Goal: Transaction & Acquisition: Download file/media

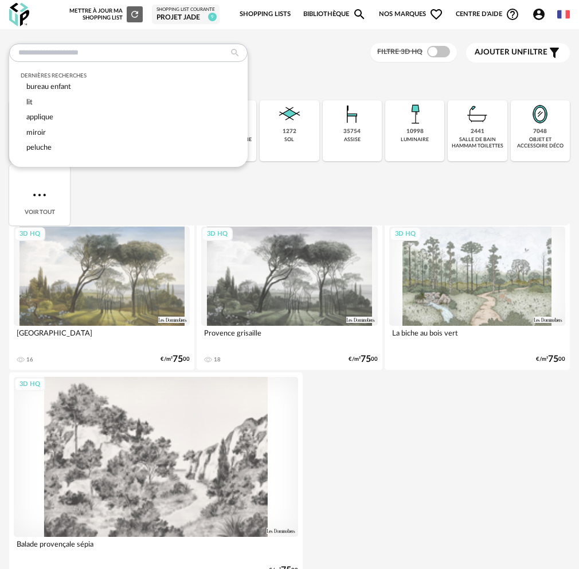
click at [84, 56] on input "text" at bounding box center [128, 53] width 239 height 18
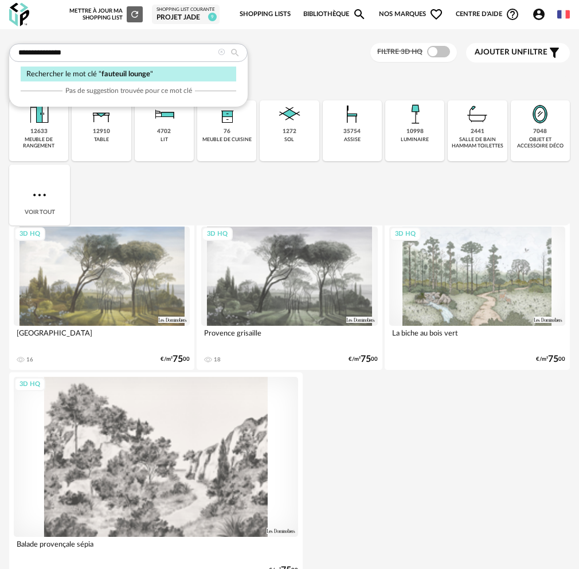
type input "**********"
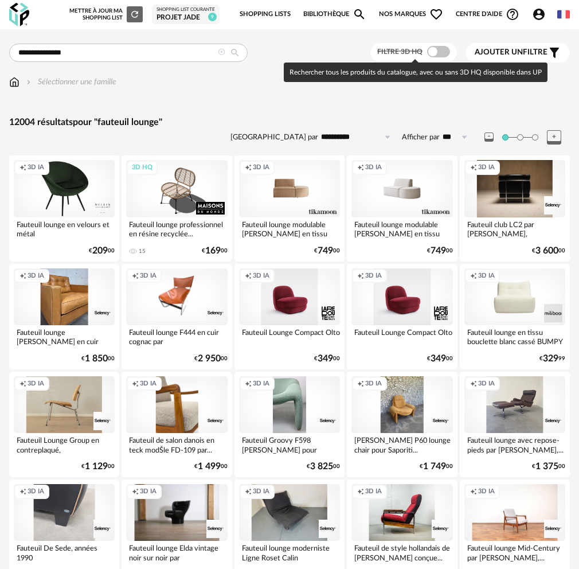
click at [443, 49] on span at bounding box center [438, 51] width 23 height 11
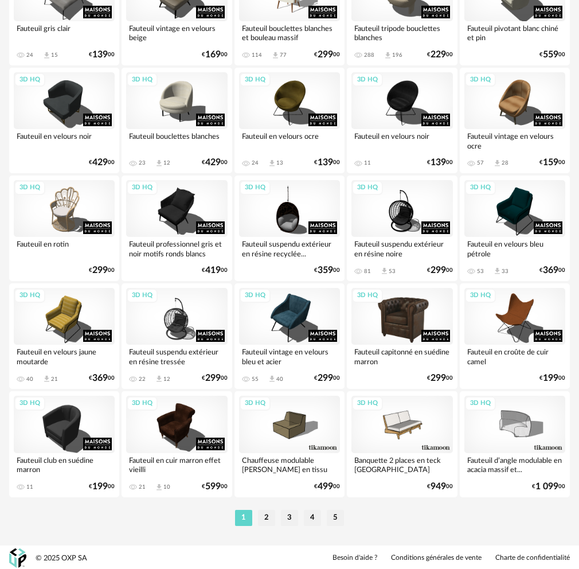
scroll to position [1817, 0]
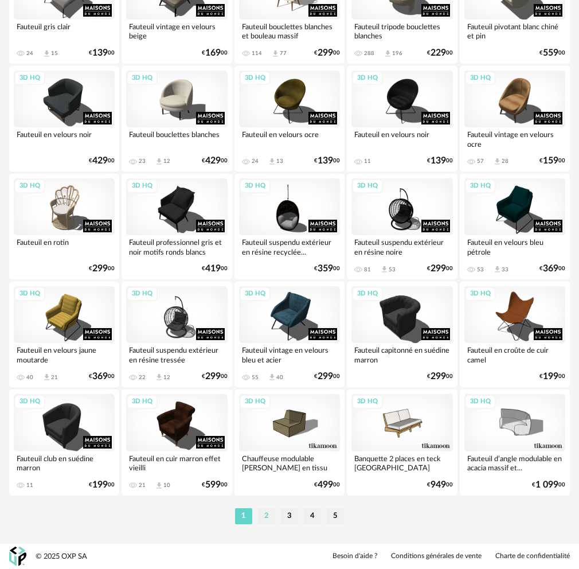
click at [272, 514] on li "2" at bounding box center [266, 516] width 17 height 16
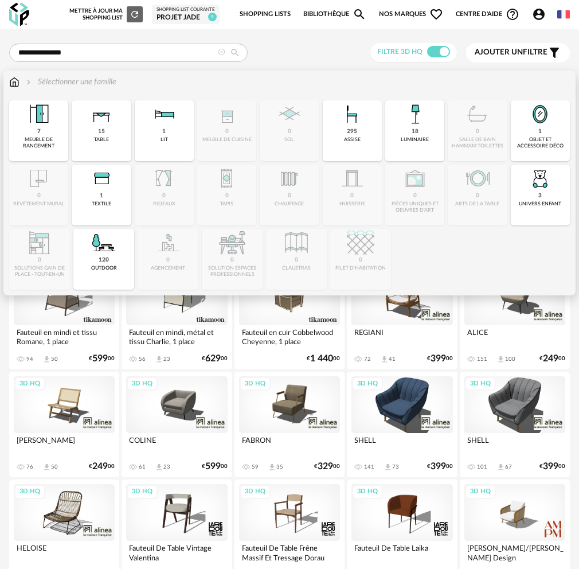
click at [511, 191] on div "3 univers enfant" at bounding box center [540, 195] width 59 height 61
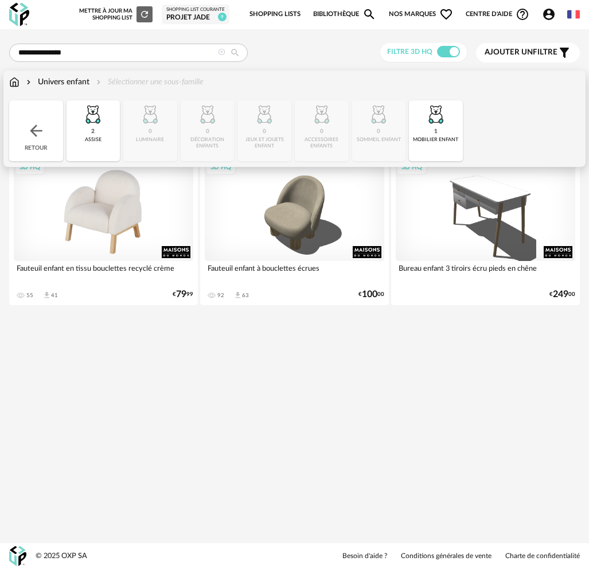
click at [123, 227] on div "3D HQ" at bounding box center [104, 210] width 180 height 101
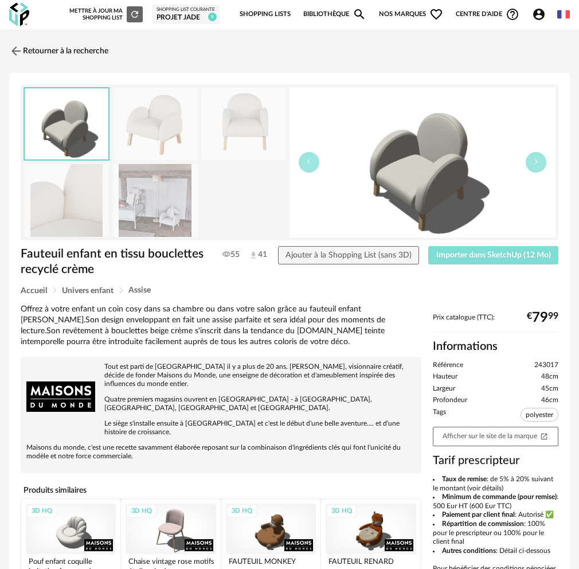
click at [462, 257] on span "Importer dans SketchUp (12 Mo)" at bounding box center [494, 255] width 115 height 8
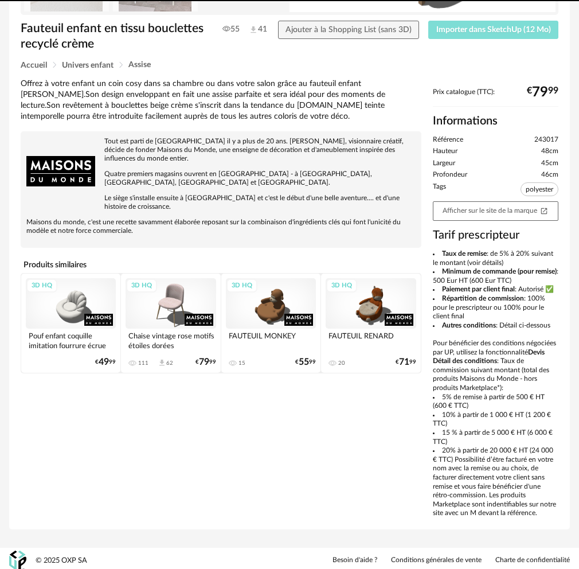
scroll to position [229, 0]
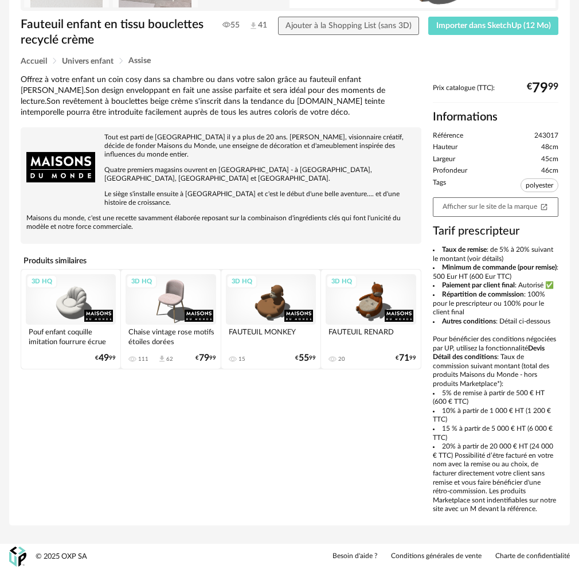
click at [74, 290] on div "3D HQ" at bounding box center [71, 299] width 90 height 51
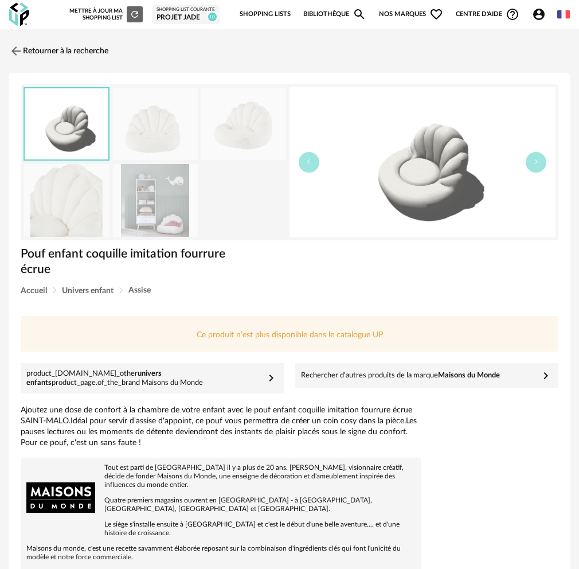
click at [167, 181] on img at bounding box center [155, 200] width 85 height 73
